Goal: Information Seeking & Learning: Learn about a topic

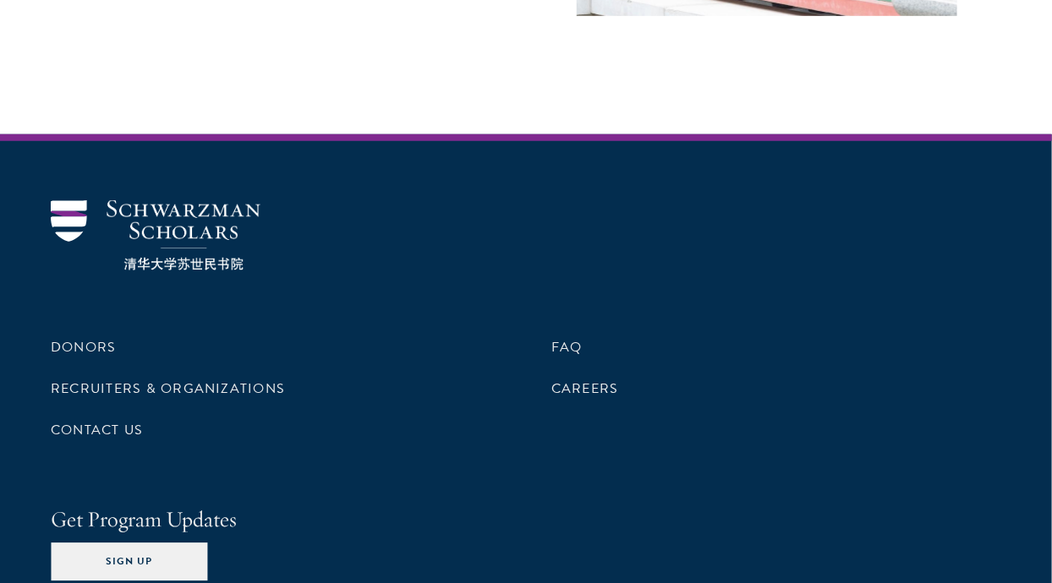
scroll to position [5173, 0]
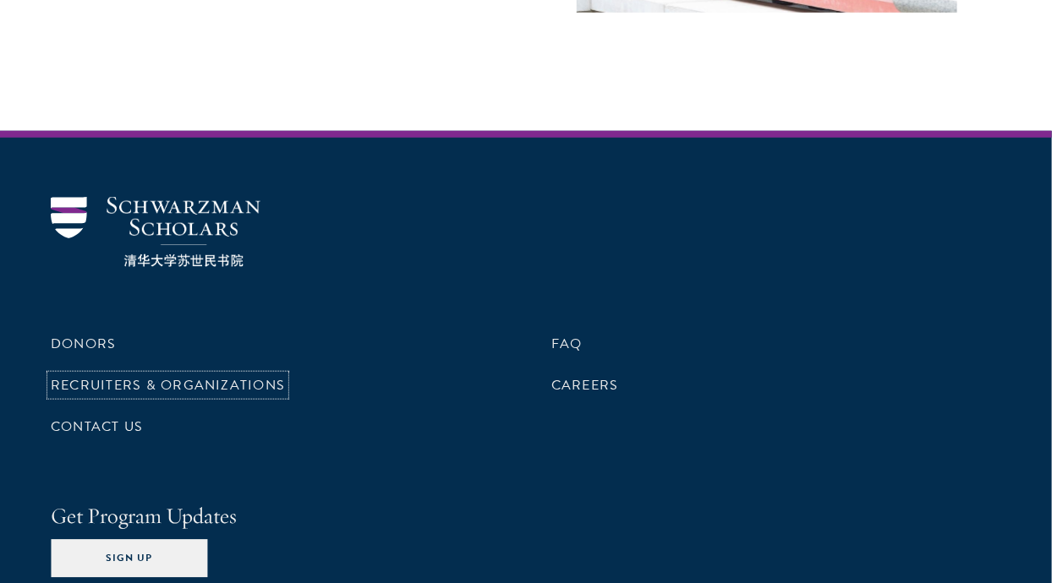
click at [86, 375] on link "Recruiters & Organizations" at bounding box center [168, 385] width 234 height 20
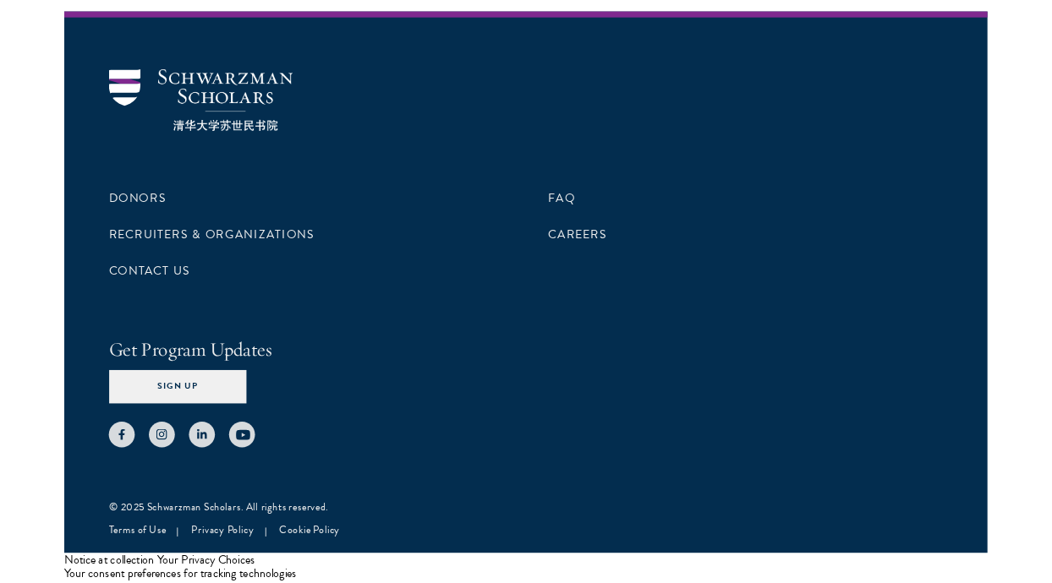
scroll to position [5323, 0]
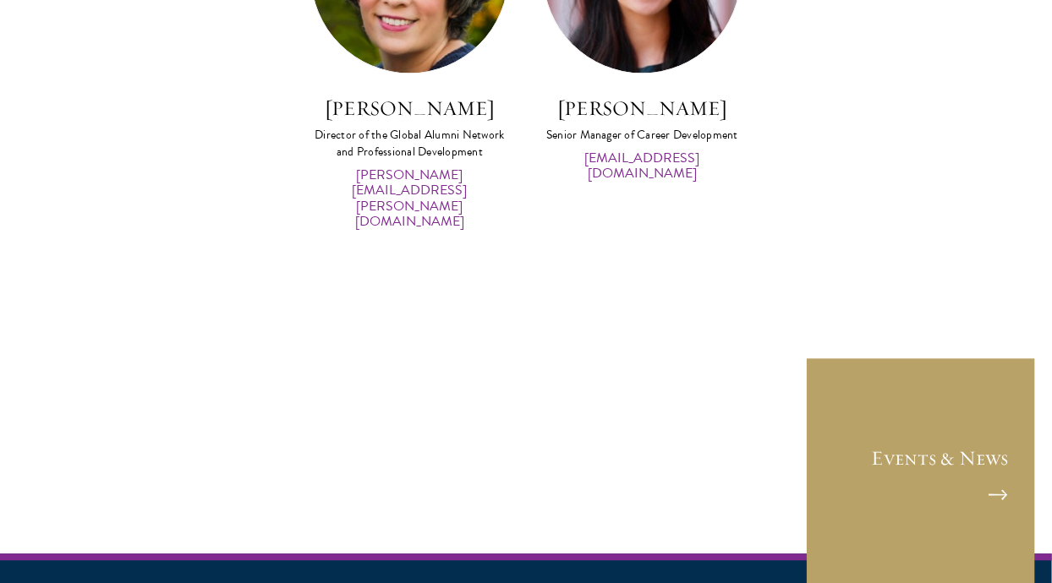
scroll to position [8460, 0]
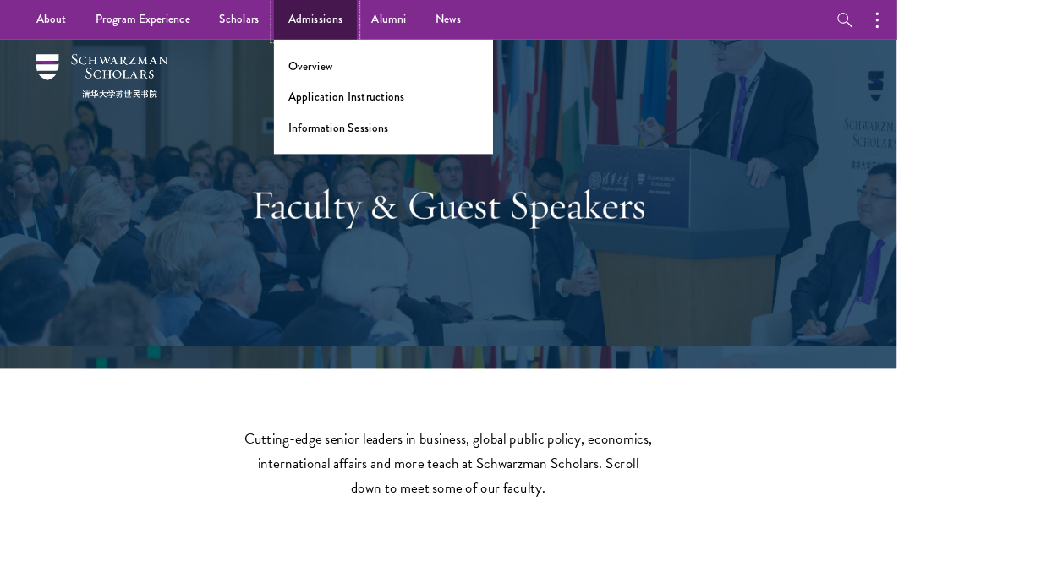
click at [363, 25] on link "Admissions" at bounding box center [370, 23] width 98 height 46
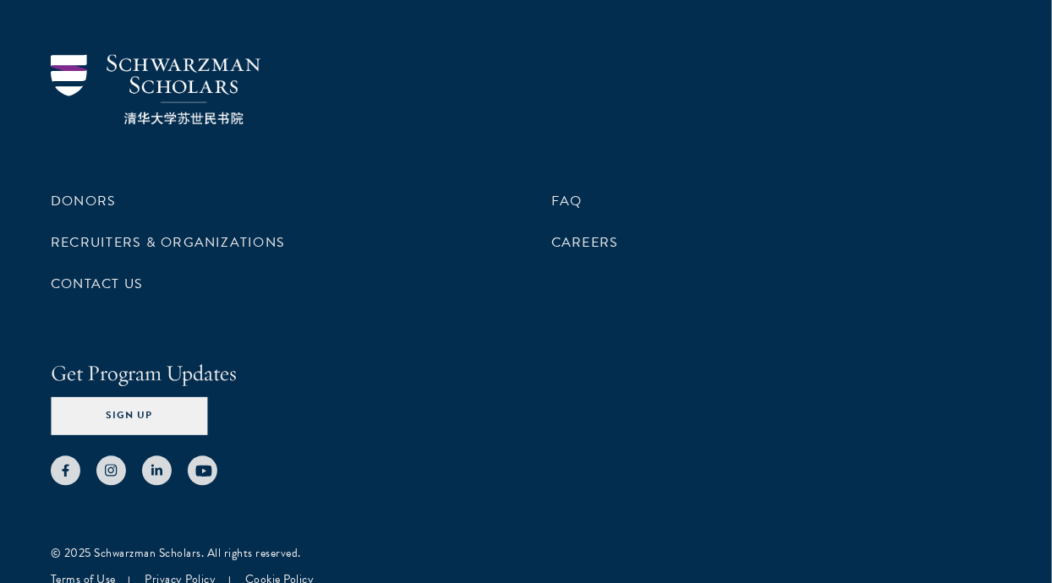
scroll to position [8277, 0]
